Goal: Task Accomplishment & Management: Use online tool/utility

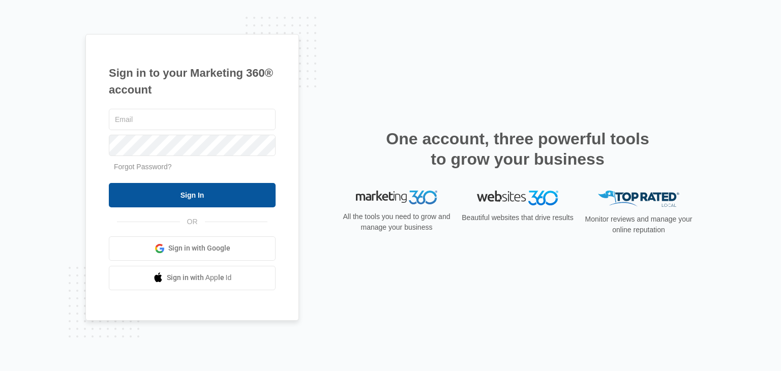
type input "[PERSON_NAME][EMAIL_ADDRESS][DOMAIN_NAME]"
click at [222, 194] on input "Sign In" at bounding box center [192, 195] width 167 height 24
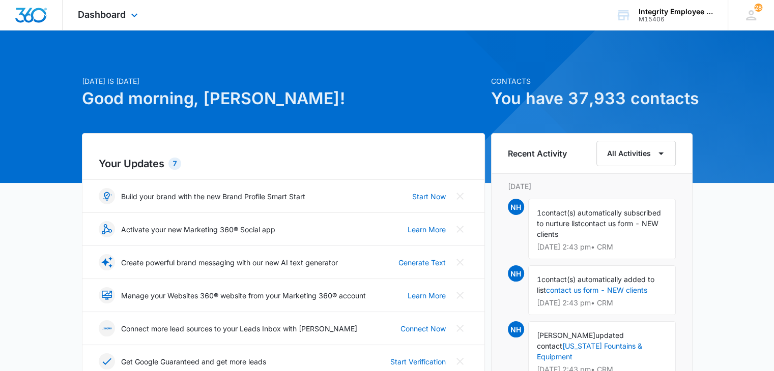
click at [136, 27] on div "Dashboard Apps Reputation Websites Forms CRM Email Social Shop Payments POS Con…" at bounding box center [109, 15] width 93 height 30
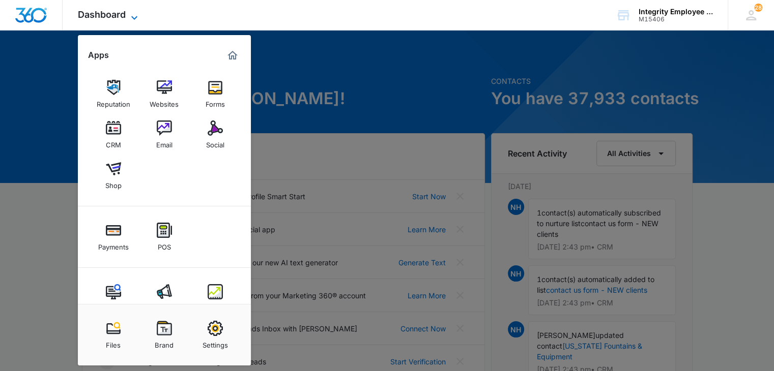
click at [134, 15] on icon at bounding box center [134, 18] width 12 height 12
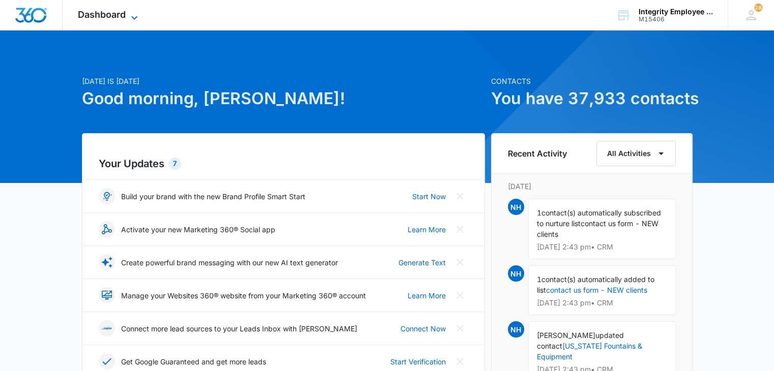
click at [130, 19] on icon at bounding box center [134, 18] width 12 height 12
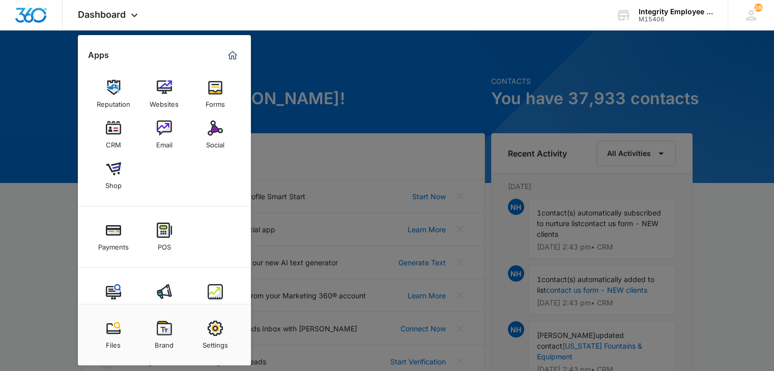
click at [111, 144] on div "CRM" at bounding box center [113, 142] width 15 height 13
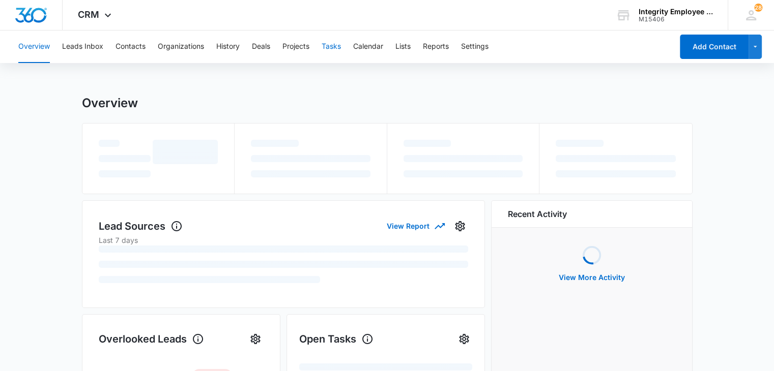
click at [337, 47] on button "Tasks" at bounding box center [330, 47] width 19 height 33
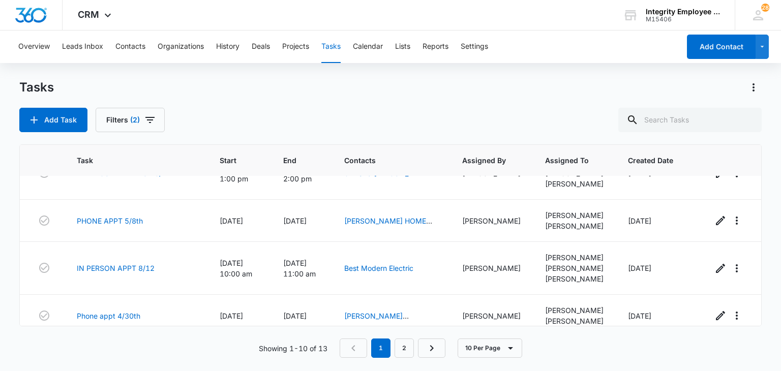
scroll to position [281, 0]
